Goal: Information Seeking & Learning: Compare options

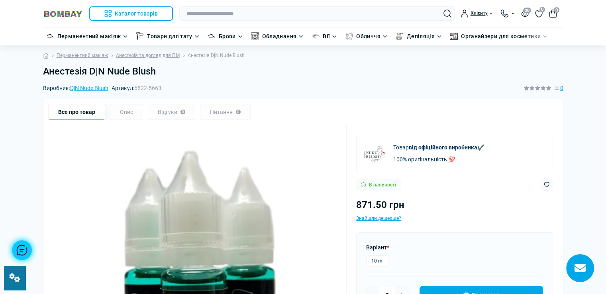
click at [222, 15] on input "text" at bounding box center [316, 13] width 275 height 14
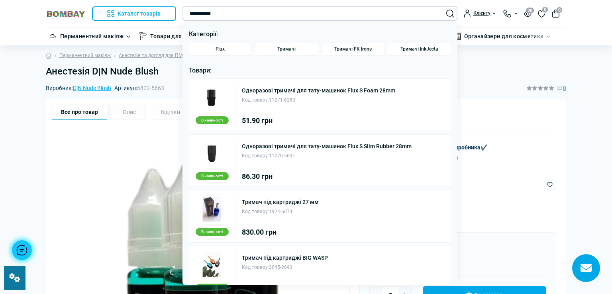
type input "**********"
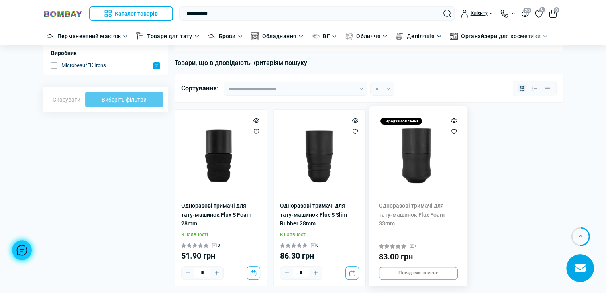
scroll to position [120, 0]
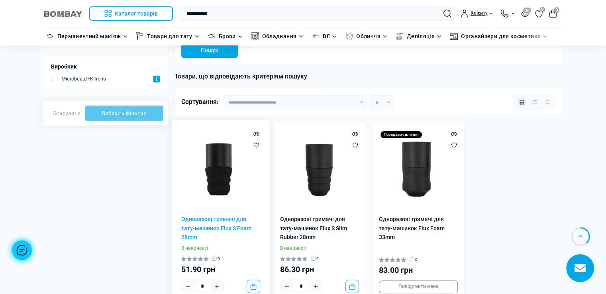
click at [228, 165] on img at bounding box center [220, 168] width 79 height 79
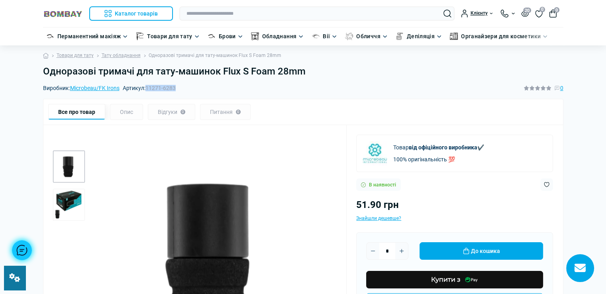
drag, startPoint x: 148, startPoint y: 88, endPoint x: 182, endPoint y: 92, distance: 34.5
click at [182, 92] on div "Виробник: Microbeau/FK Irons Артикул: 11271-6283 0" at bounding box center [303, 88] width 520 height 9
copy span "11271-6283"
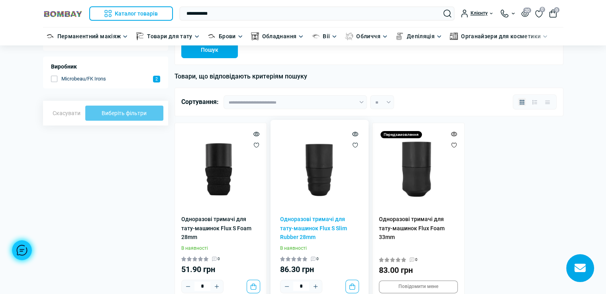
click at [318, 187] on img at bounding box center [319, 168] width 79 height 79
click at [319, 188] on img at bounding box center [319, 168] width 79 height 79
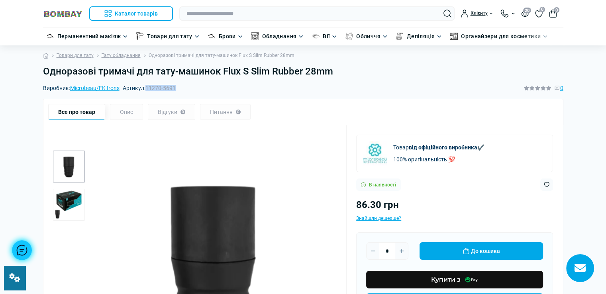
drag, startPoint x: 180, startPoint y: 87, endPoint x: 148, endPoint y: 86, distance: 31.9
click at [148, 86] on div "Виробник: Microbeau/FK Irons Артикул: 11270-5691 0" at bounding box center [303, 88] width 520 height 9
copy span "11270-5691"
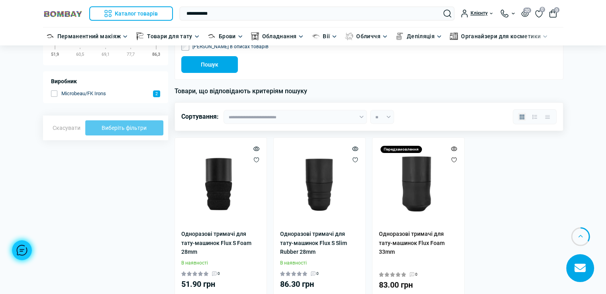
scroll to position [159, 0]
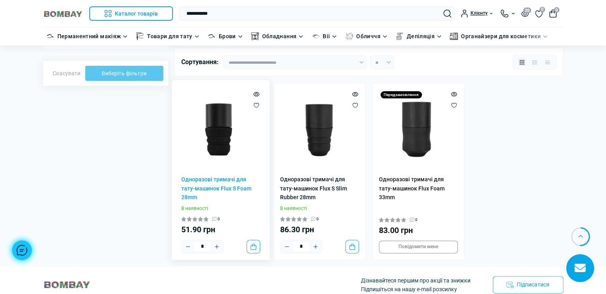
click at [210, 145] on img at bounding box center [220, 129] width 79 height 79
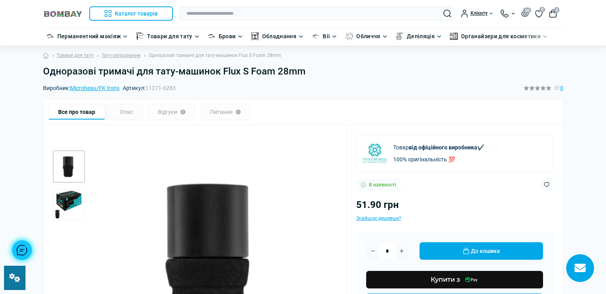
click at [304, 72] on h1 "Одноразові тримачі для тату-машинок Flux S Foam 28mm" at bounding box center [303, 72] width 520 height 12
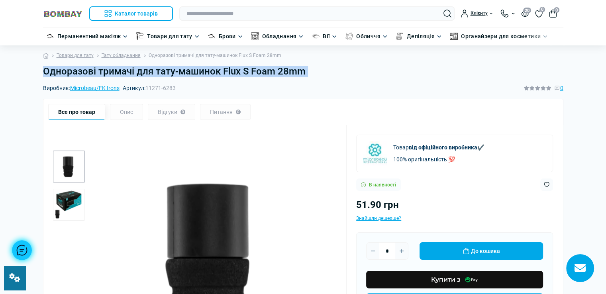
click at [163, 149] on img "1 / 2" at bounding box center [214, 264] width 246 height 246
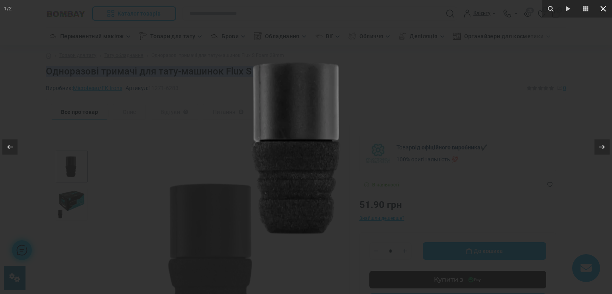
click at [598, 8] on icon at bounding box center [603, 9] width 10 height 10
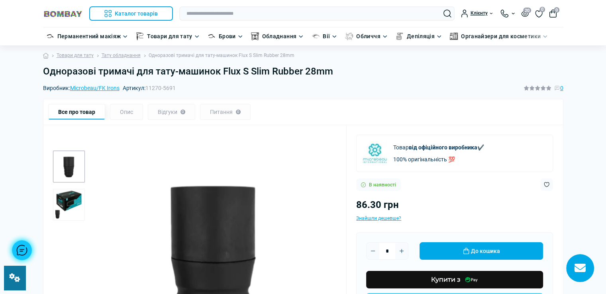
click at [335, 71] on h1 "Одноразові тримачі для тату-машинок Flux S Slim Rubber 28mm" at bounding box center [303, 72] width 520 height 12
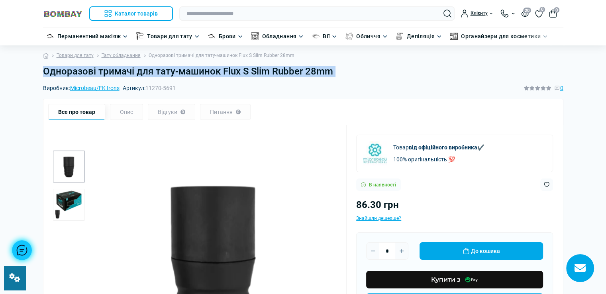
click at [335, 71] on h1 "Одноразові тримачі для тату-машинок Flux S Slim Rubber 28mm" at bounding box center [303, 72] width 520 height 12
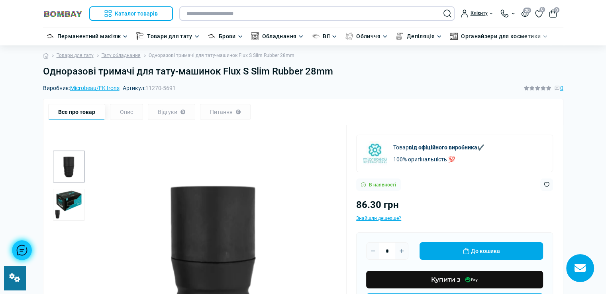
click at [232, 12] on input "text" at bounding box center [316, 13] width 275 height 14
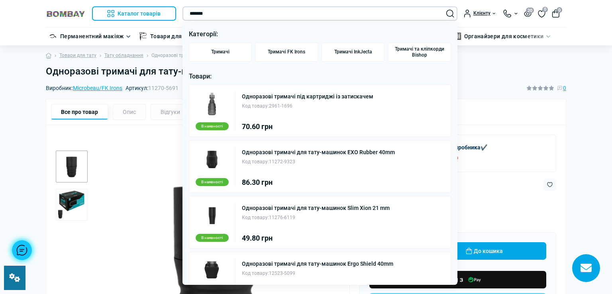
type input "*******"
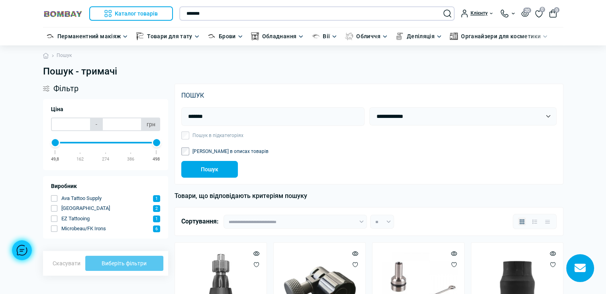
click at [247, 15] on input "*******" at bounding box center [316, 13] width 275 height 14
paste input "**********"
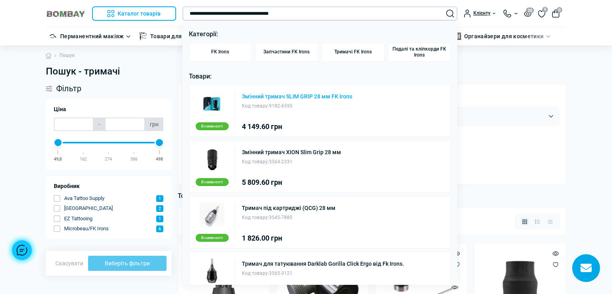
type input "**********"
click at [264, 94] on link "Змінний тримач SLIM GRIP 28 мм FK Irons" at bounding box center [297, 97] width 110 height 6
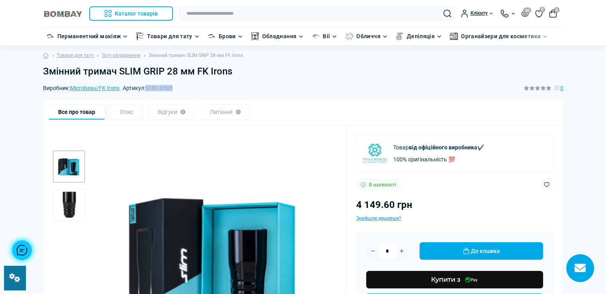
drag, startPoint x: 147, startPoint y: 88, endPoint x: 174, endPoint y: 90, distance: 26.8
click at [173, 90] on span "9182-6595" at bounding box center [158, 88] width 27 height 6
copy span "9182-6595"
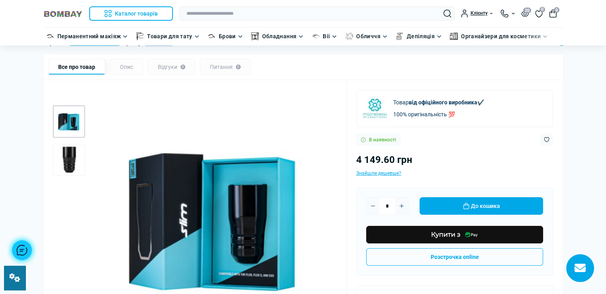
scroll to position [80, 0]
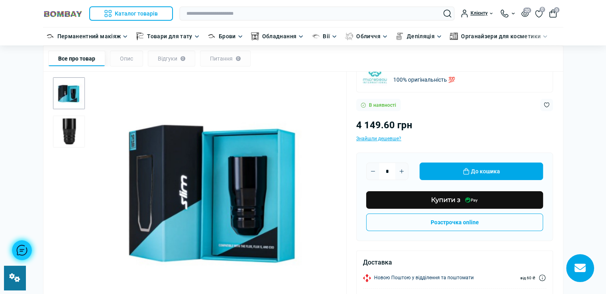
click at [10, 282] on link at bounding box center [15, 278] width 22 height 24
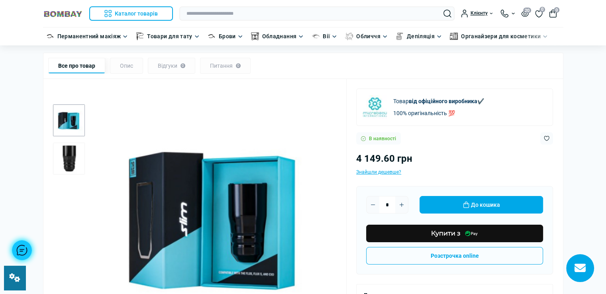
scroll to position [0, 0]
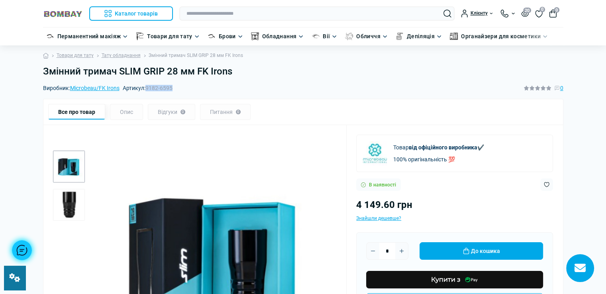
copy span "9182-6595"
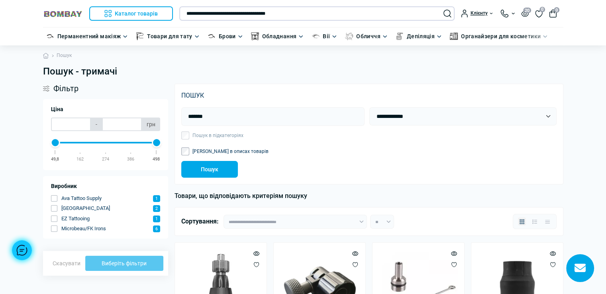
click at [207, 15] on input "**********" at bounding box center [316, 13] width 275 height 14
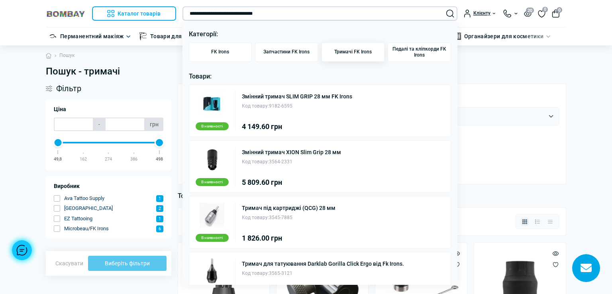
type input "**********"
click at [343, 46] on link "Тримачі FK Irons" at bounding box center [353, 52] width 63 height 19
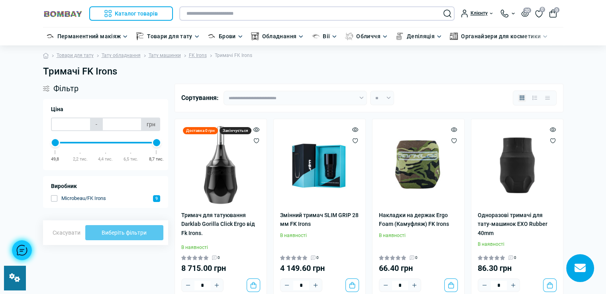
click at [241, 15] on input "text" at bounding box center [316, 13] width 275 height 14
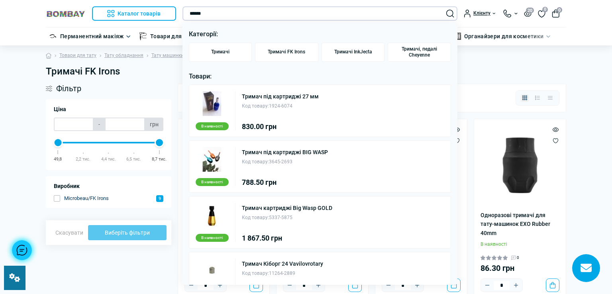
type input "******"
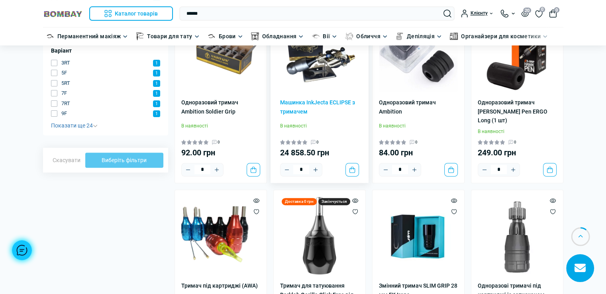
scroll to position [279, 0]
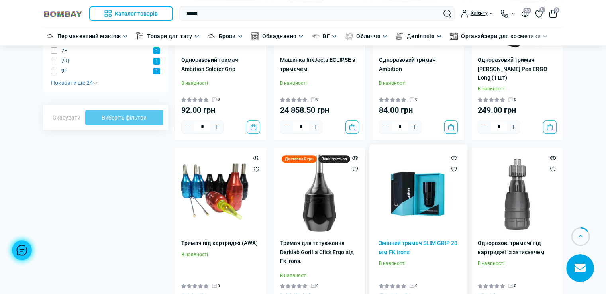
click at [404, 196] on img at bounding box center [418, 193] width 79 height 79
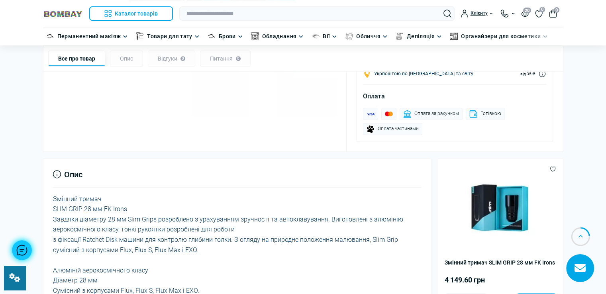
scroll to position [359, 0]
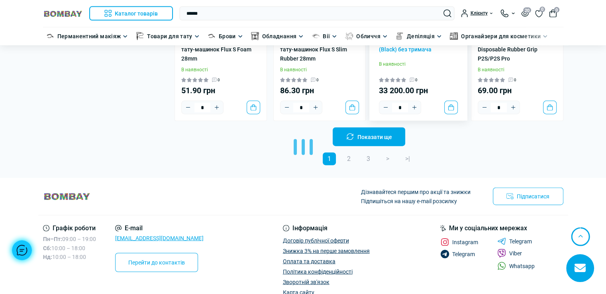
scroll to position [1815, 0]
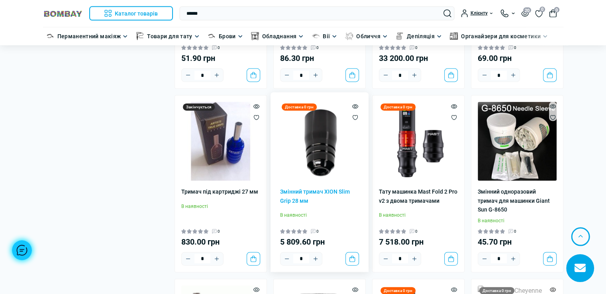
click at [312, 131] on img at bounding box center [319, 141] width 79 height 79
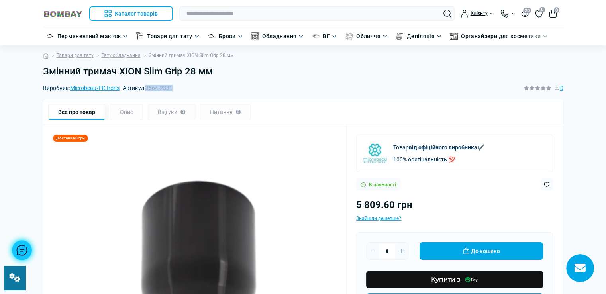
drag, startPoint x: 147, startPoint y: 88, endPoint x: 189, endPoint y: 88, distance: 42.2
click at [189, 88] on div "Виробник: Microbeau/FK Irons Артикул: 3564-2331 0" at bounding box center [303, 88] width 520 height 9
copy span "3564-2331"
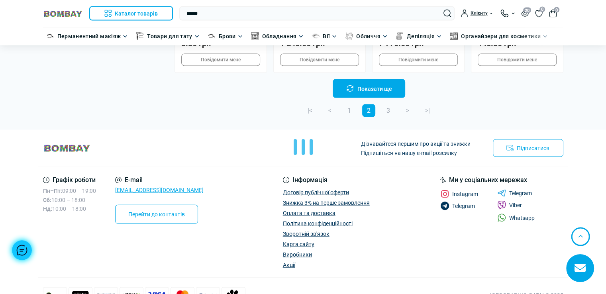
scroll to position [1637, 0]
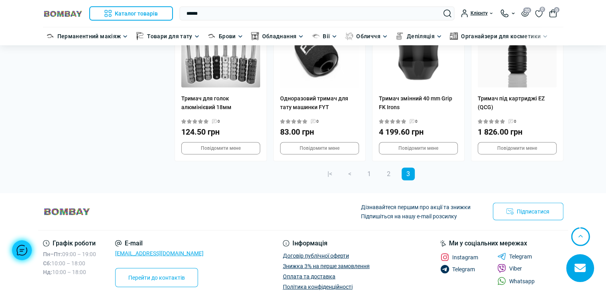
scroll to position [1973, 0]
click at [389, 173] on link "2" at bounding box center [388, 174] width 13 height 13
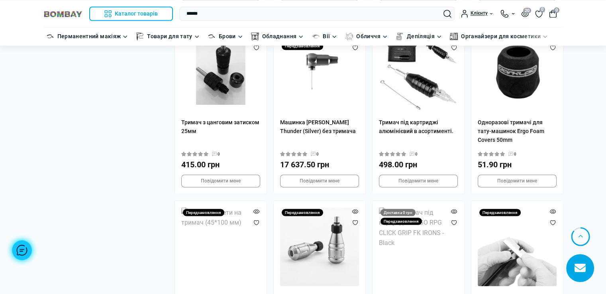
scroll to position [1594, 0]
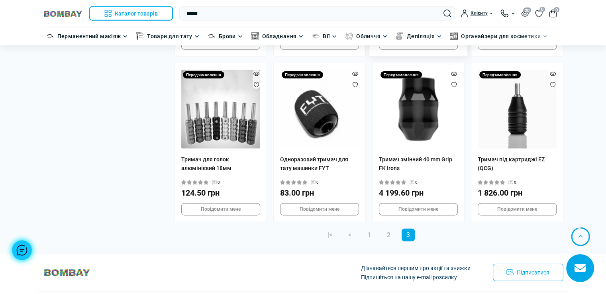
scroll to position [2053, 0]
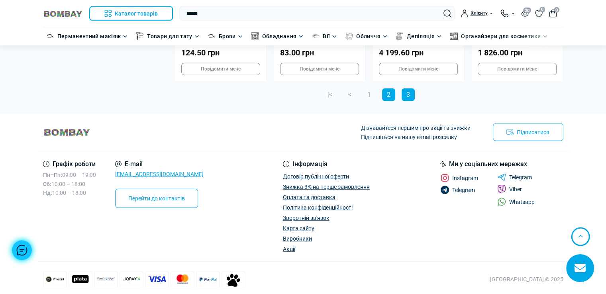
click at [390, 89] on link "2" at bounding box center [388, 94] width 13 height 13
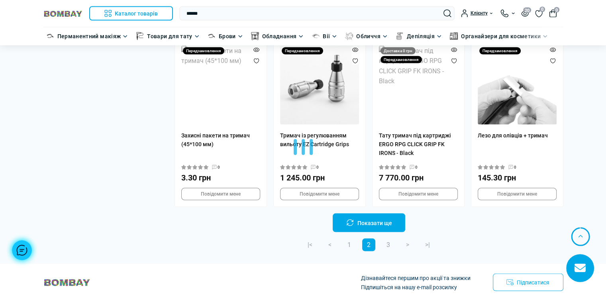
scroll to position [1713, 0]
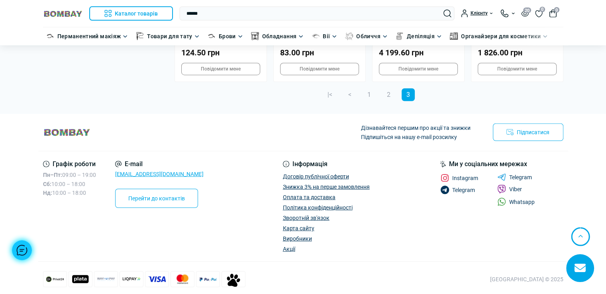
scroll to position [1933, 0]
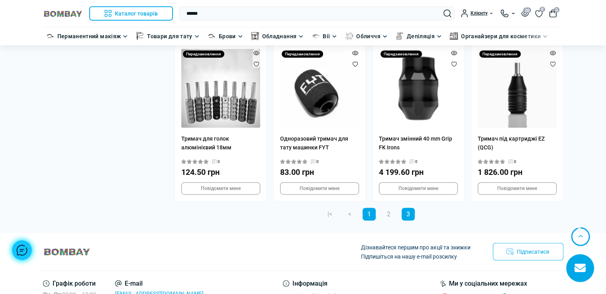
click at [369, 208] on link "1" at bounding box center [369, 214] width 13 height 13
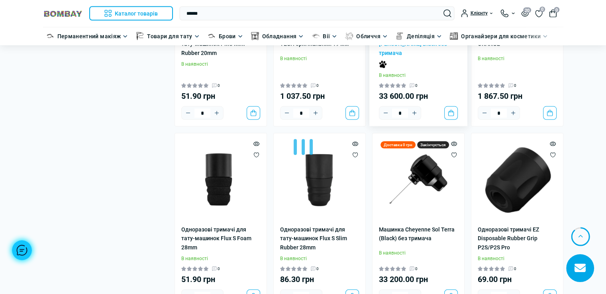
scroll to position [1673, 0]
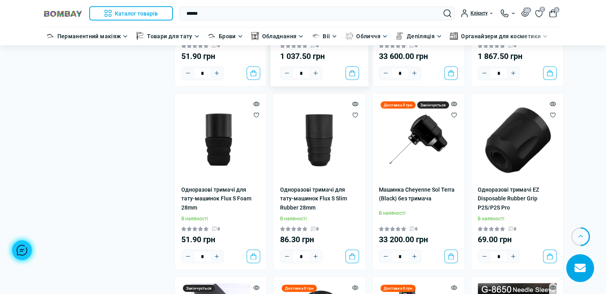
scroll to position [1753, 0]
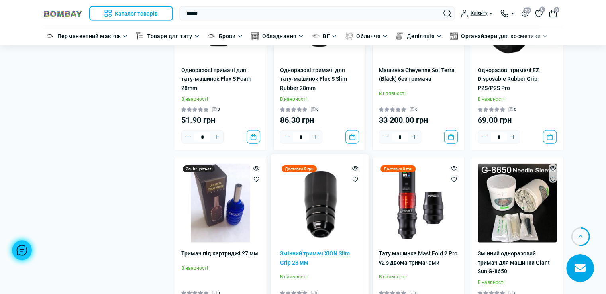
click at [316, 165] on img at bounding box center [319, 203] width 79 height 79
